Goal: Information Seeking & Learning: Learn about a topic

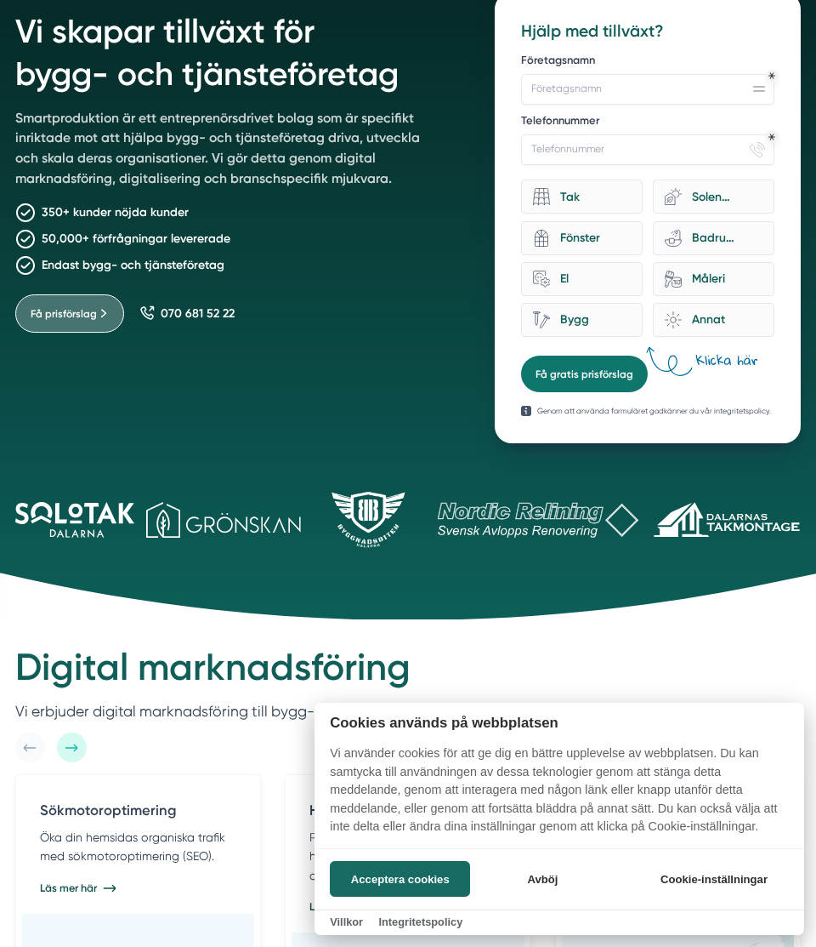
scroll to position [149, 0]
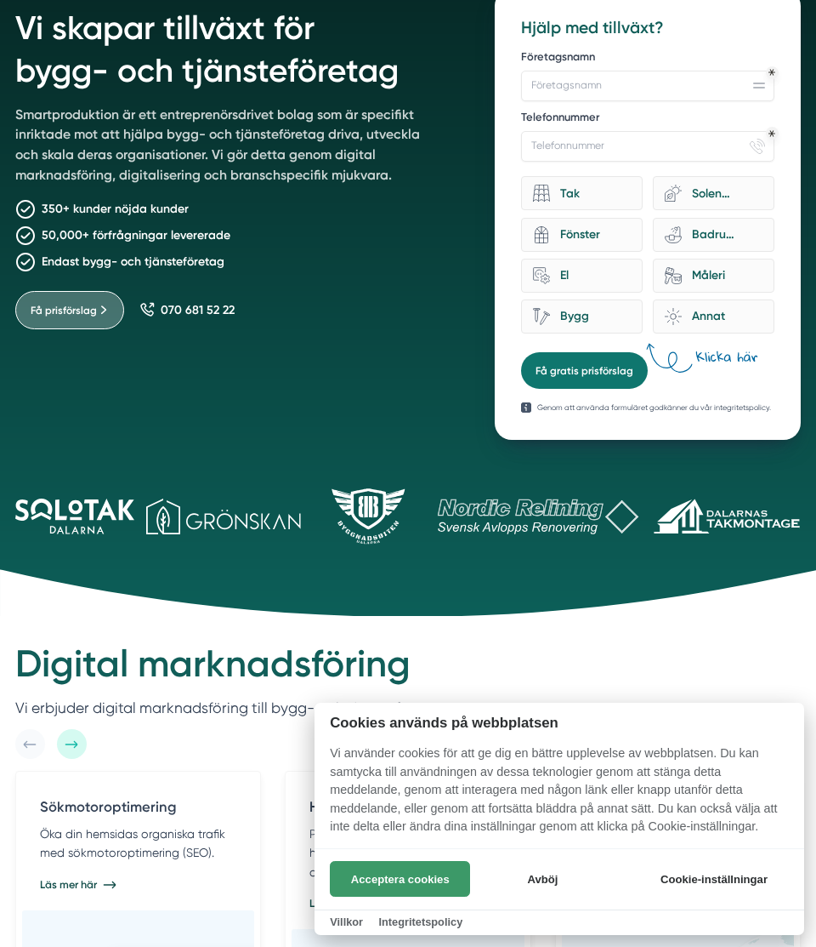
click at [401, 879] on button "Acceptera cookies" at bounding box center [400, 879] width 140 height 36
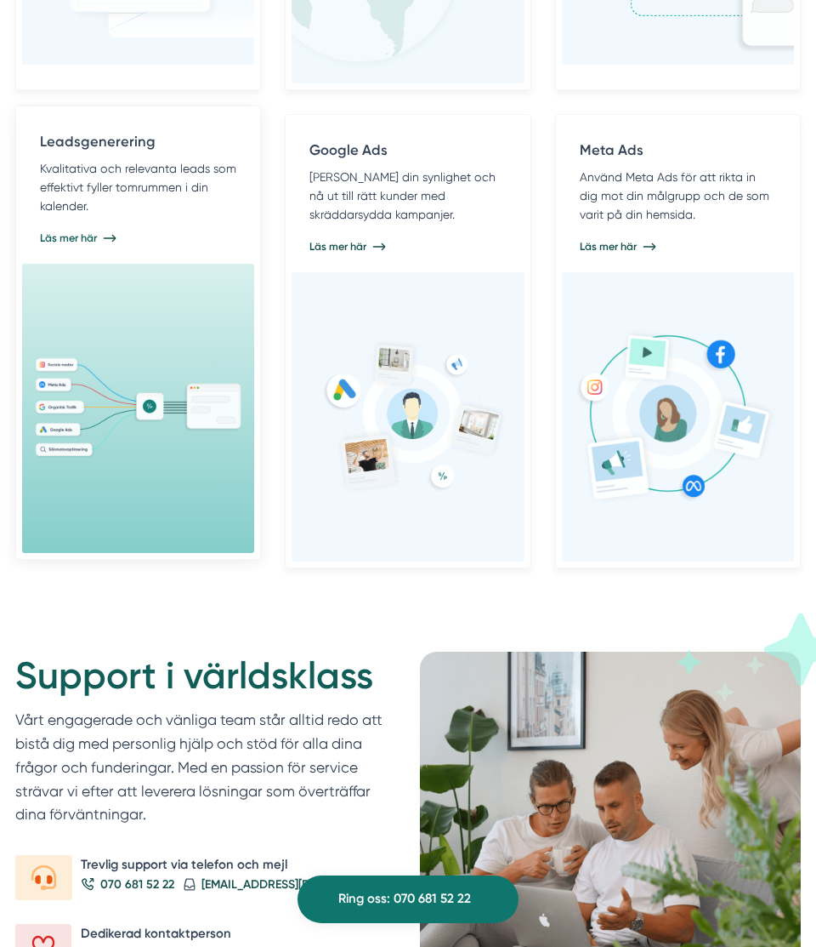
scroll to position [1290, 0]
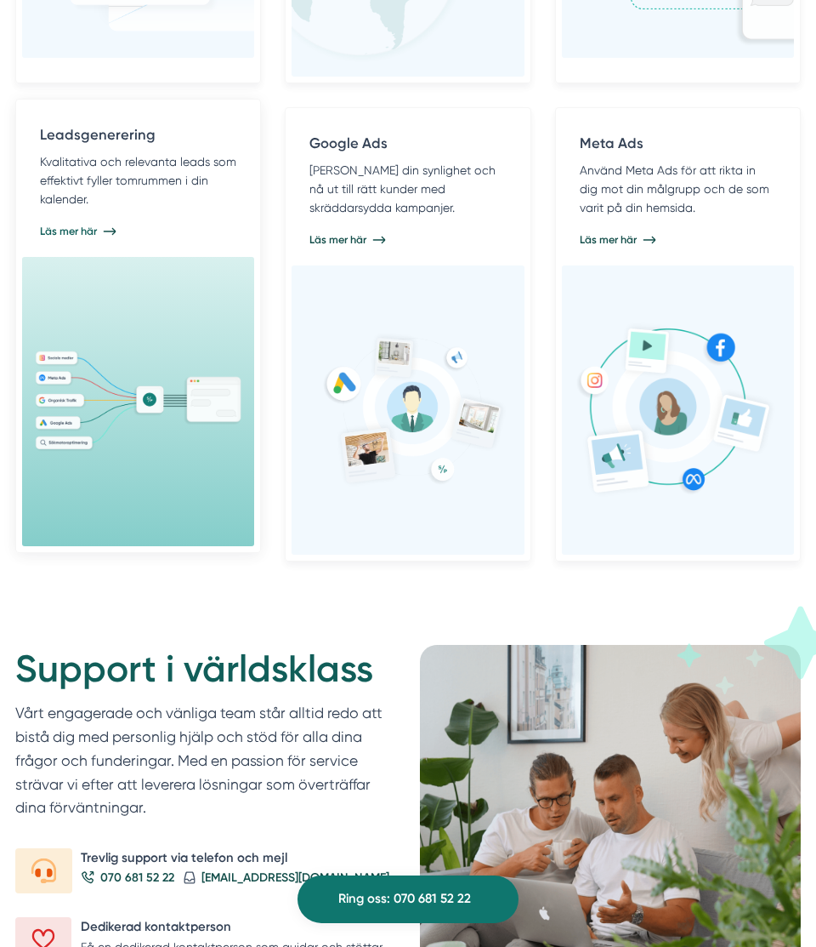
click at [122, 202] on p "Kvalitativa och relevanta leads som effektivt fyller tomrummen i din kalender." at bounding box center [138, 180] width 196 height 57
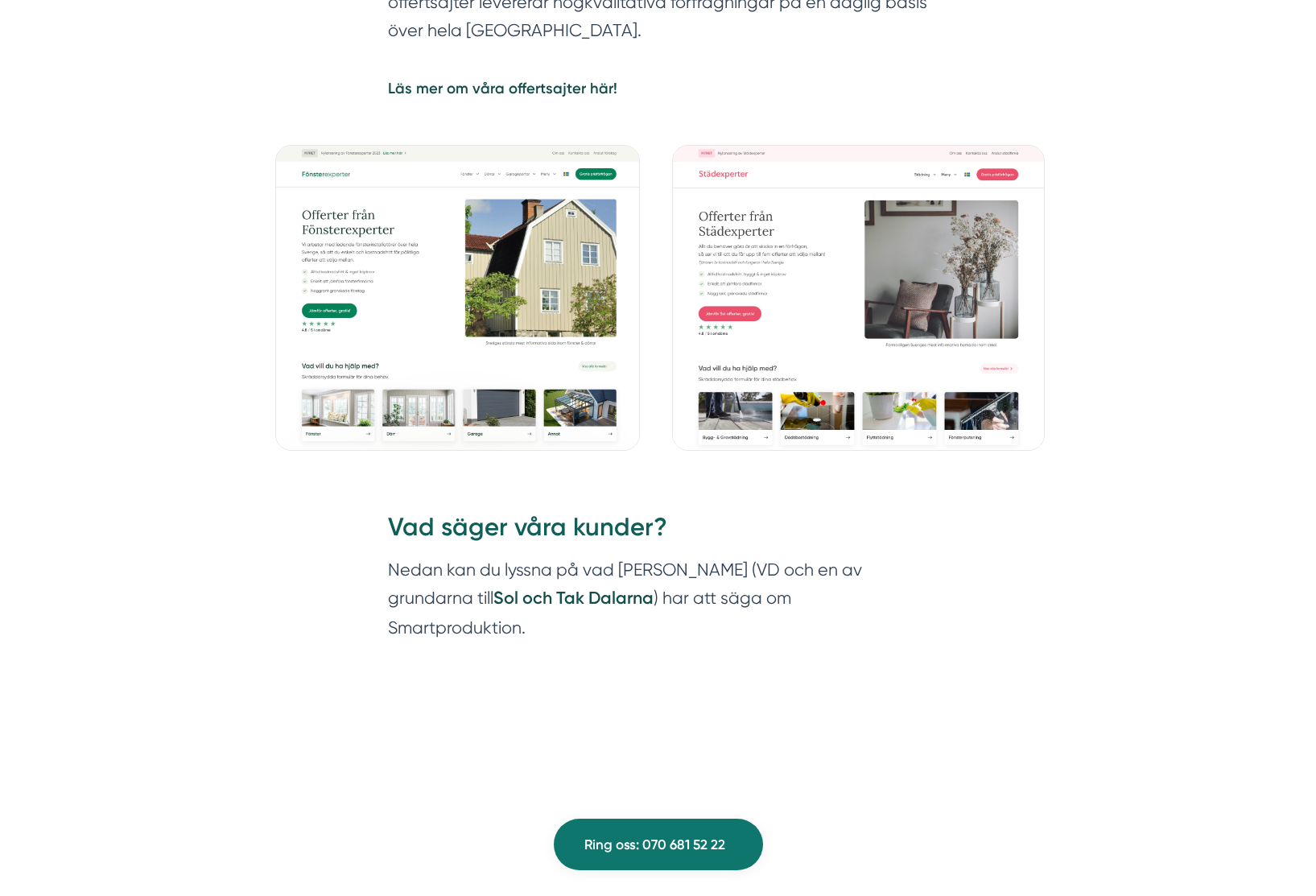
scroll to position [1884, 0]
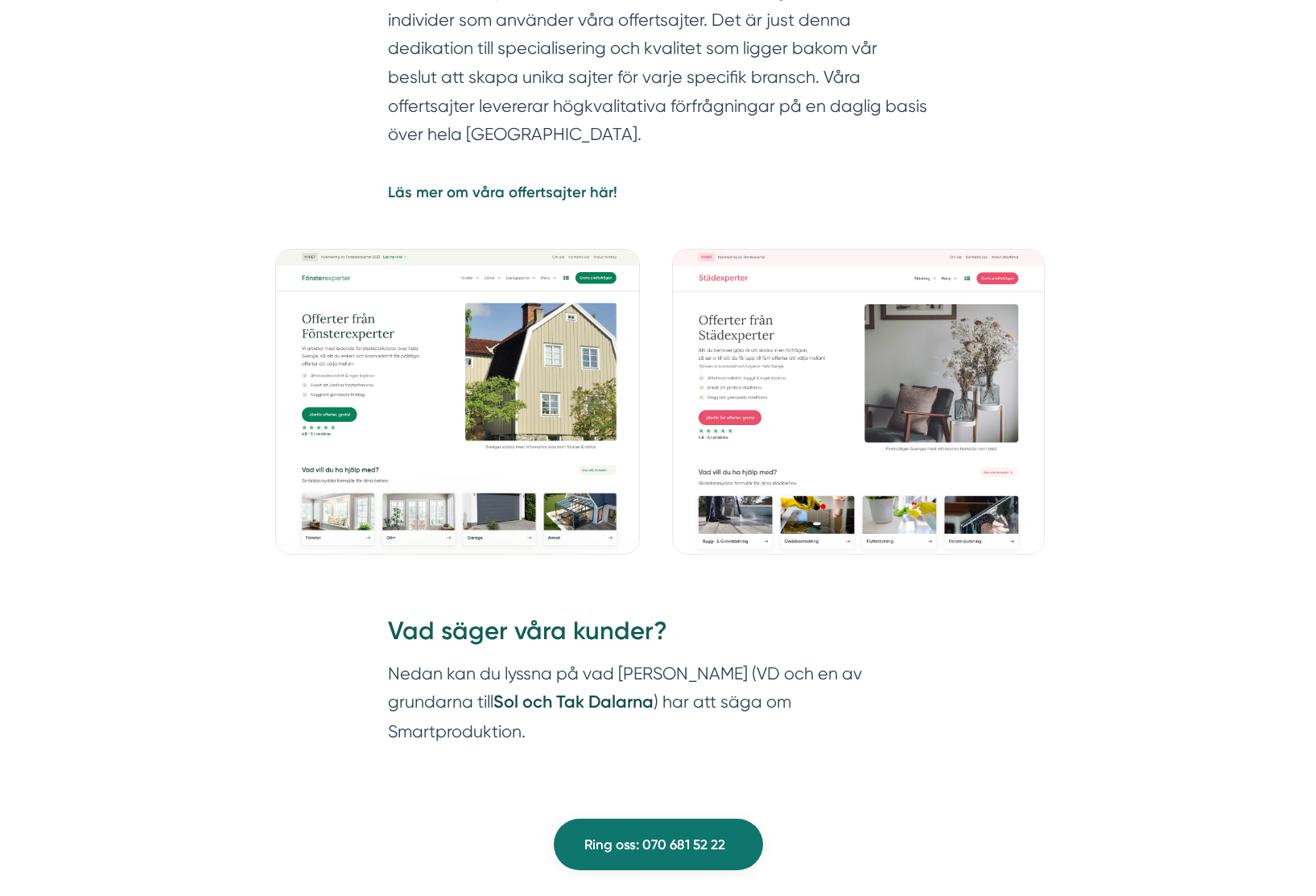
click at [529, 190] on strong "Läs mer om våra offertsajter här!" at bounding box center [502, 192] width 229 height 18
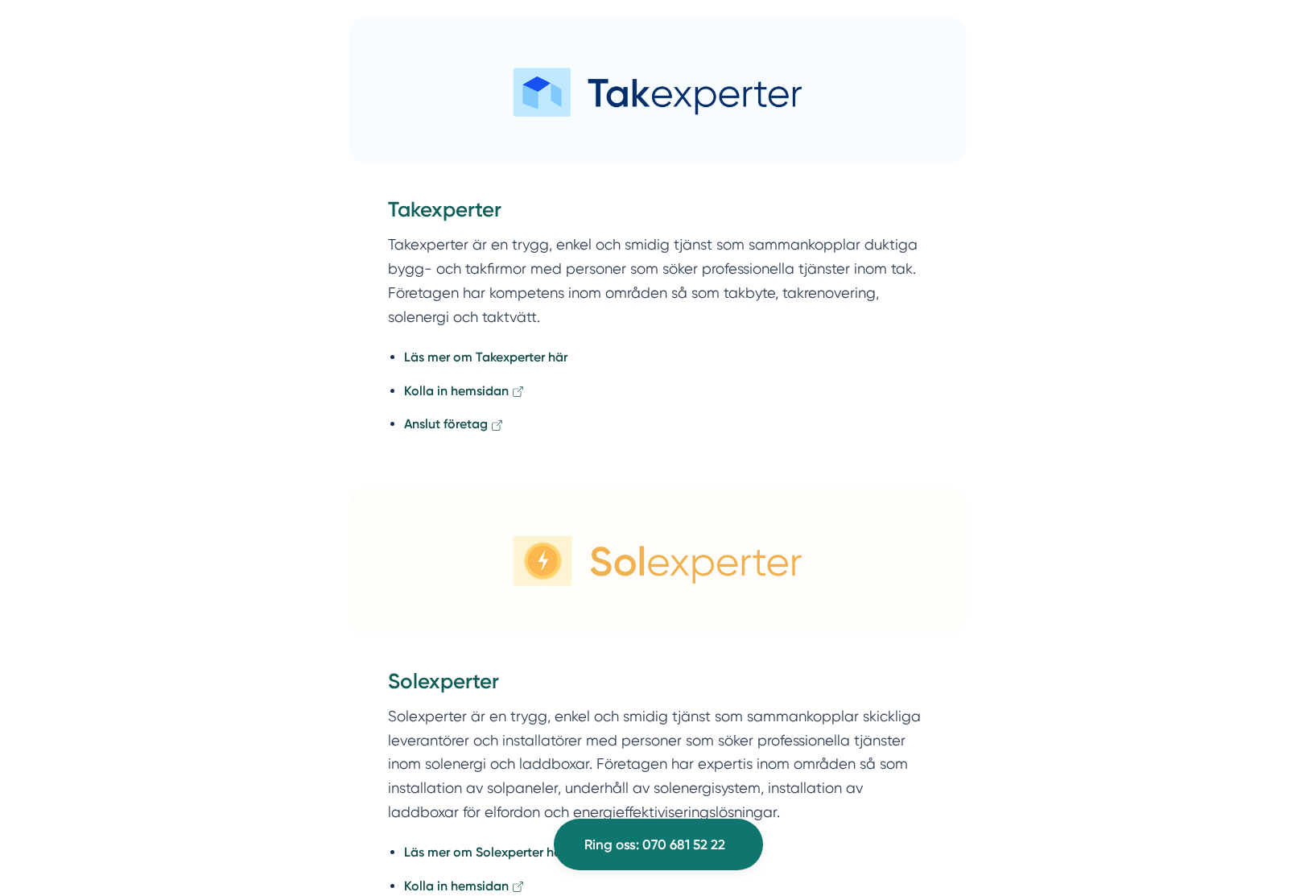
scroll to position [2097, 0]
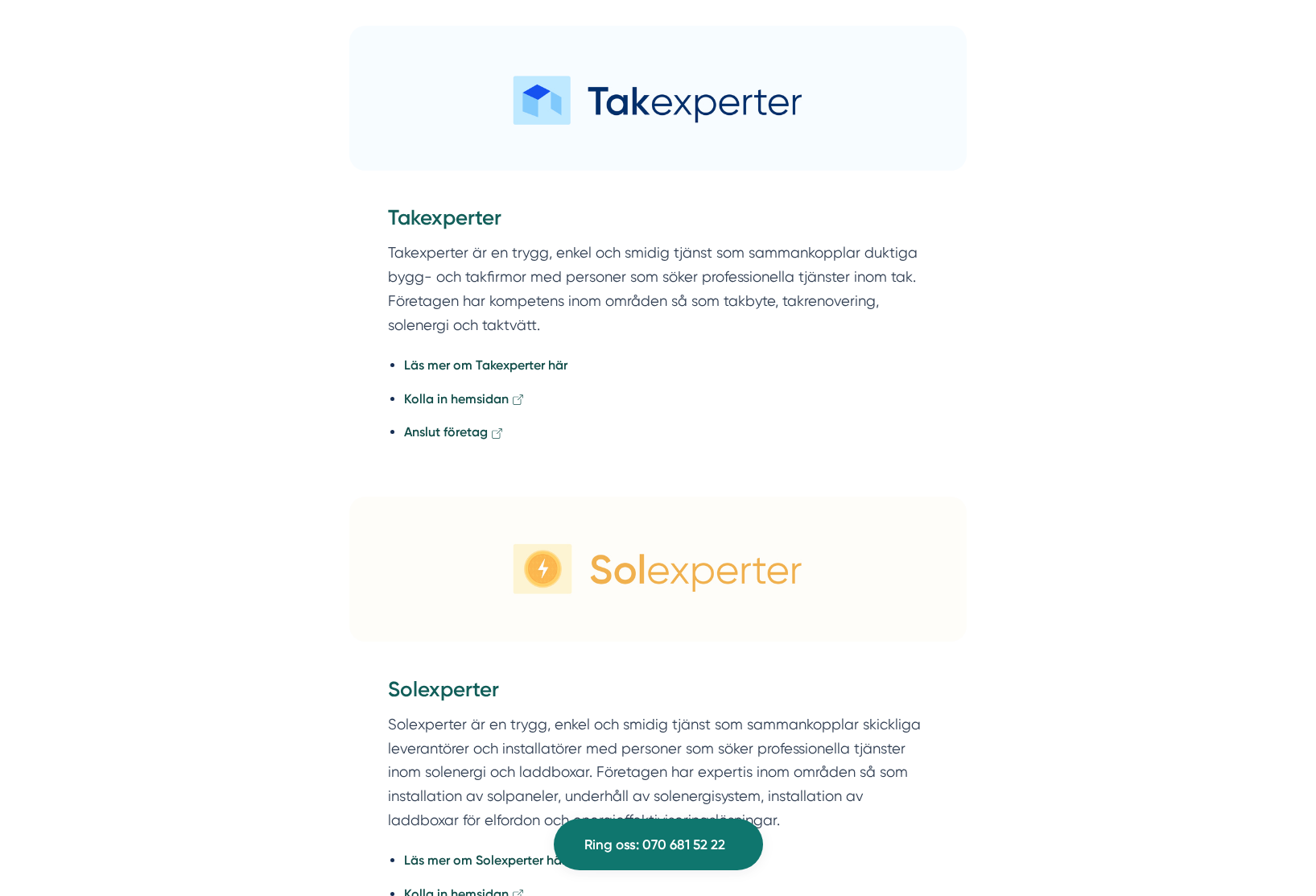
click at [516, 401] on icon at bounding box center [518, 399] width 12 height 12
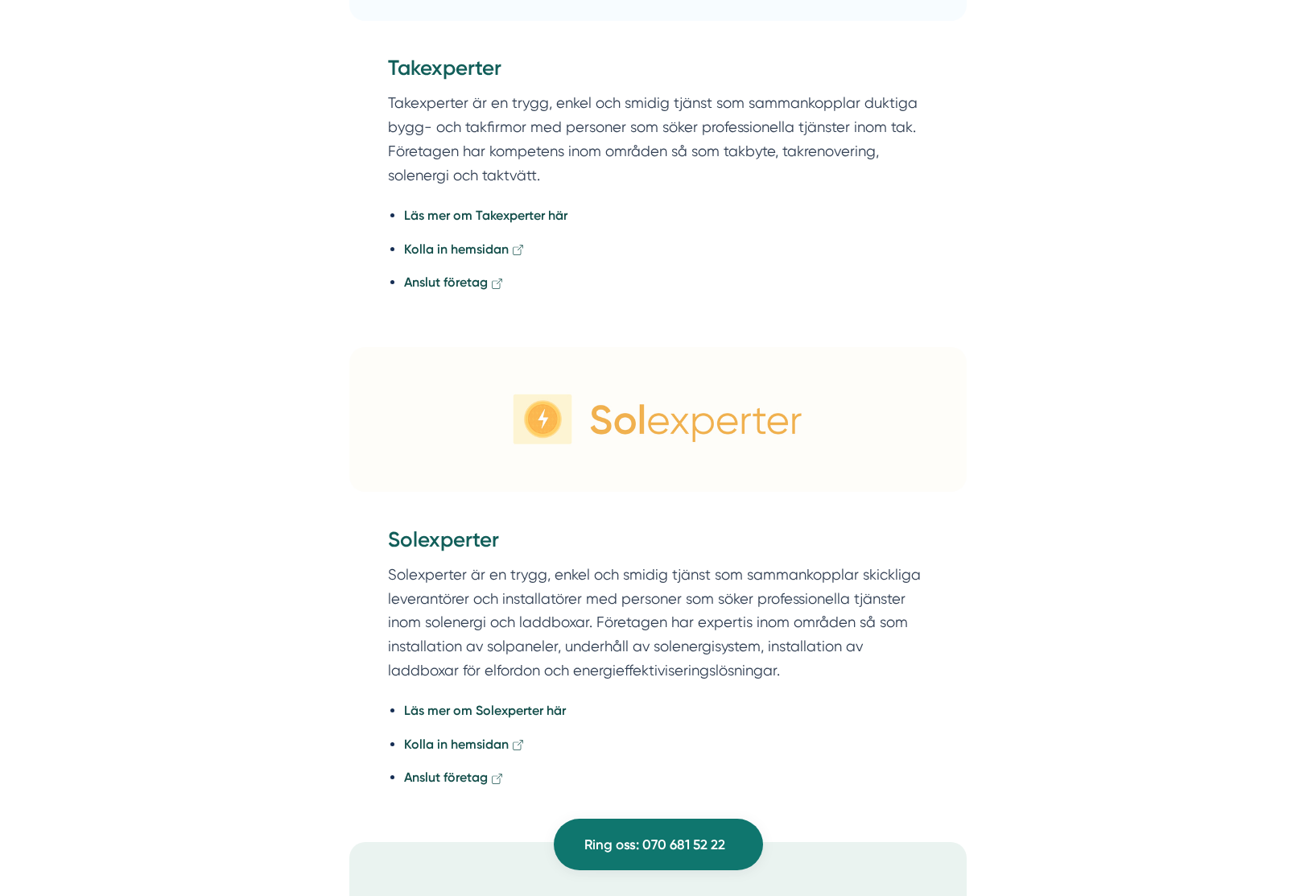
scroll to position [2471, 0]
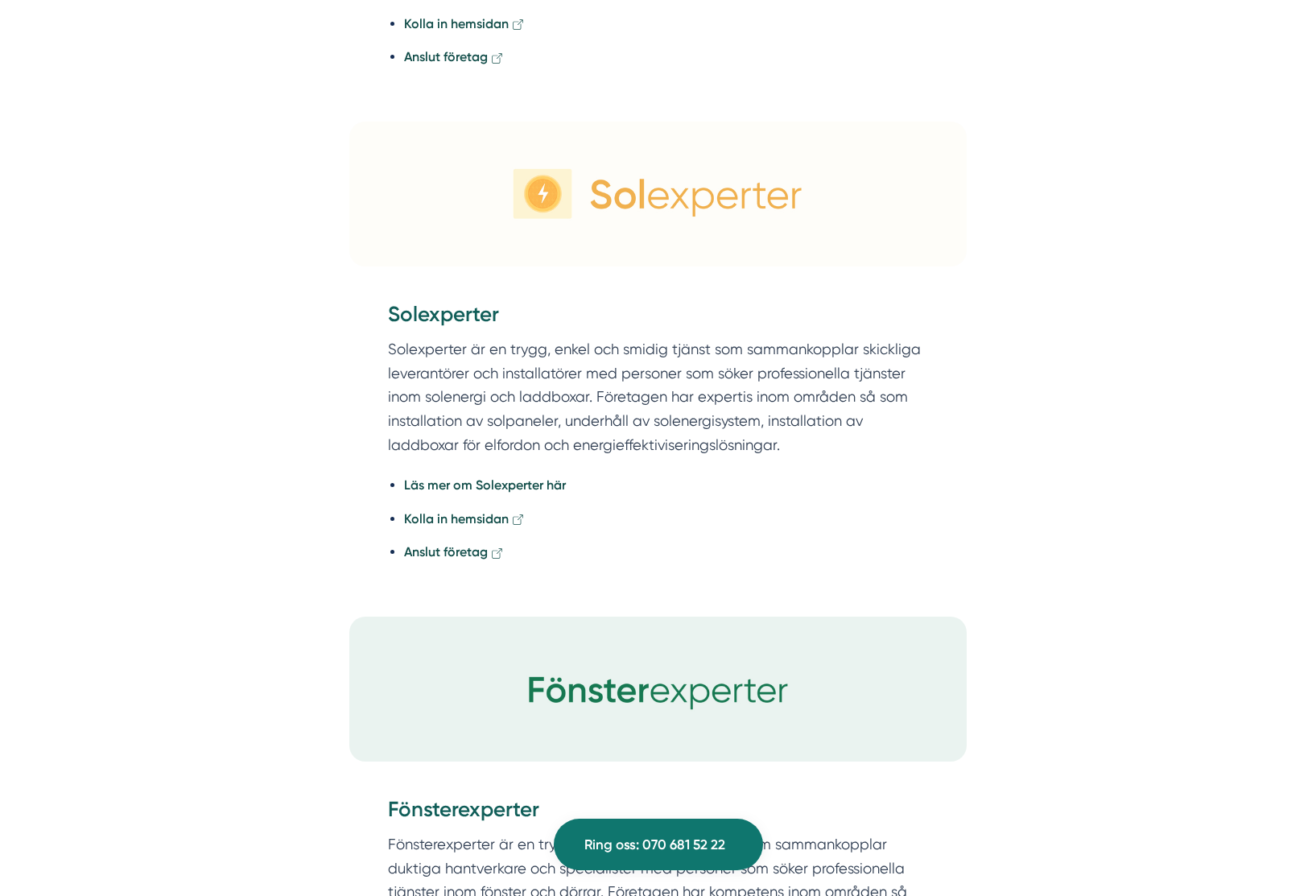
click at [518, 525] on icon at bounding box center [518, 519] width 12 height 12
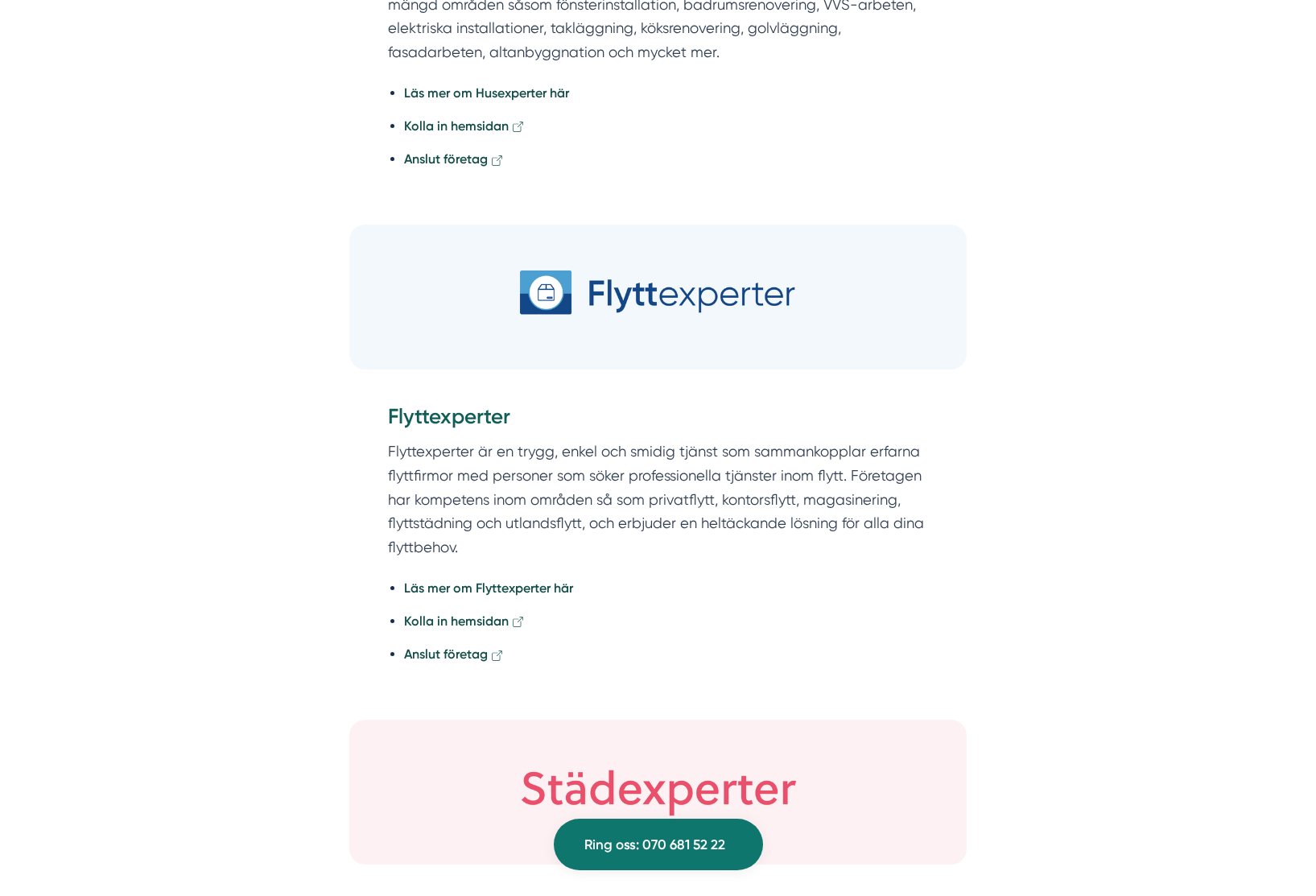
scroll to position [7099, 0]
